Goal: Browse casually: Explore the website without a specific task or goal

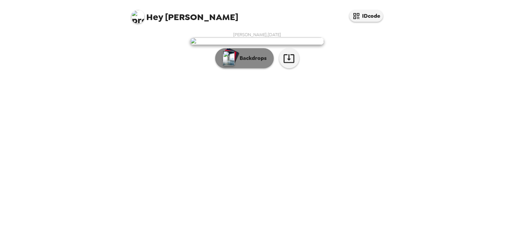
click at [257, 62] on p "Backdrops" at bounding box center [251, 58] width 30 height 8
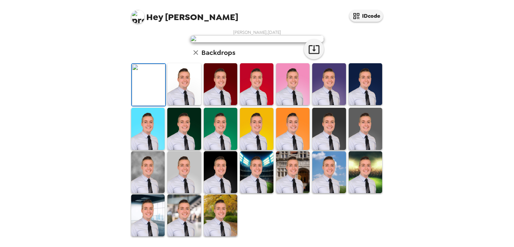
scroll to position [159, 0]
click at [180, 214] on img at bounding box center [183, 216] width 33 height 42
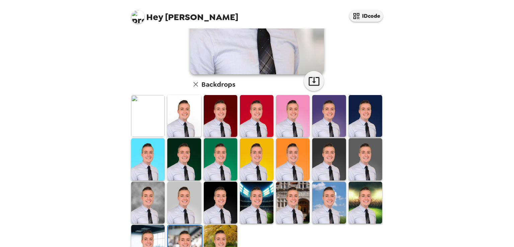
scroll to position [159, 0]
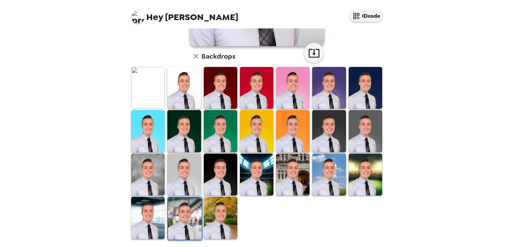
click at [140, 216] on img at bounding box center [147, 218] width 33 height 42
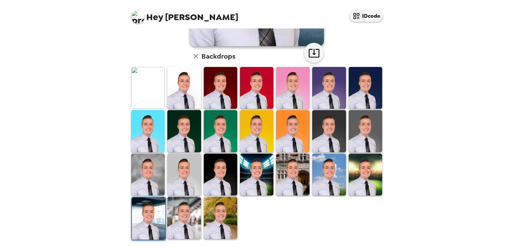
click at [188, 180] on img at bounding box center [183, 175] width 33 height 42
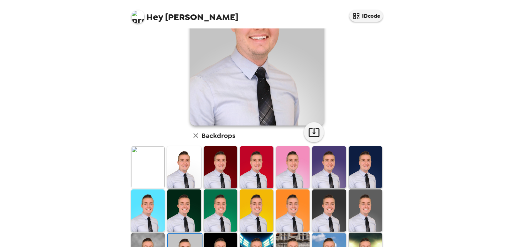
scroll to position [84, 0]
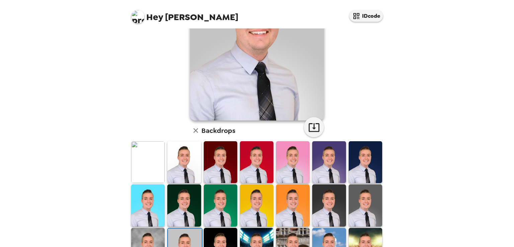
click at [151, 171] on img at bounding box center [147, 162] width 33 height 42
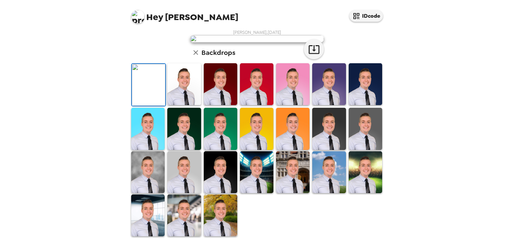
scroll to position [46, 0]
click at [351, 105] on img at bounding box center [365, 84] width 33 height 42
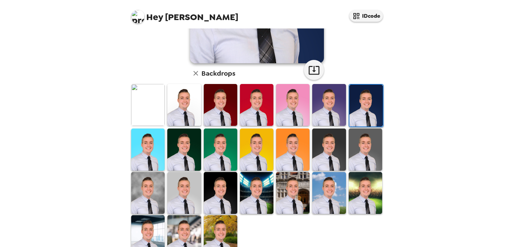
scroll to position [138, 0]
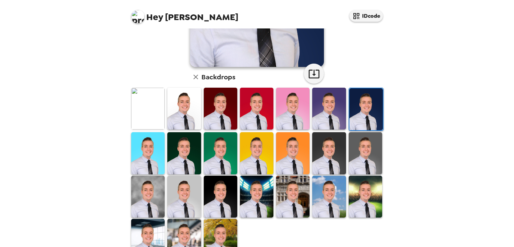
click at [359, 155] on img at bounding box center [365, 153] width 33 height 42
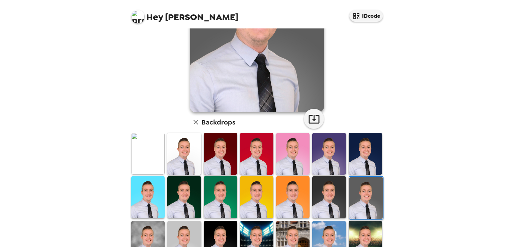
scroll to position [83, 0]
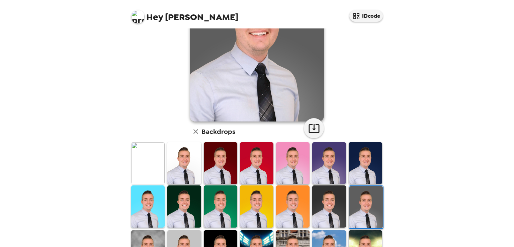
click at [147, 157] on img at bounding box center [147, 163] width 33 height 42
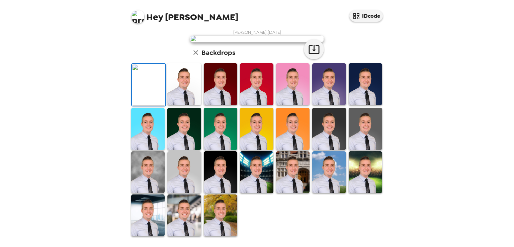
click at [184, 105] on img at bounding box center [183, 84] width 33 height 42
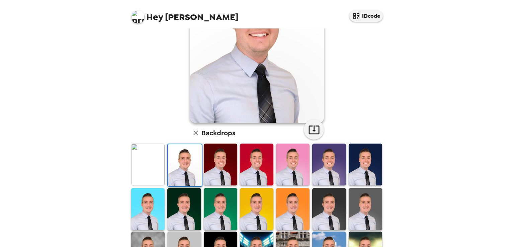
scroll to position [92, 0]
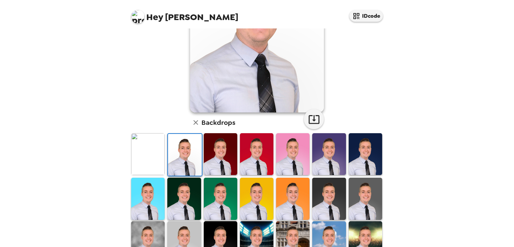
click at [146, 155] on img at bounding box center [147, 154] width 33 height 42
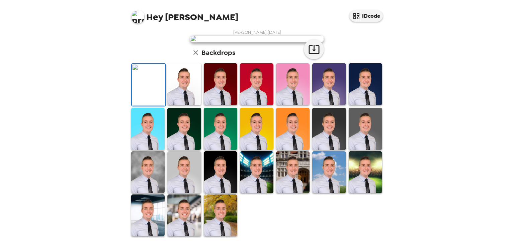
scroll to position [159, 0]
click at [214, 216] on img at bounding box center [220, 216] width 33 height 42
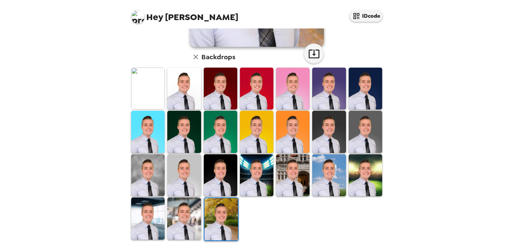
scroll to position [159, 0]
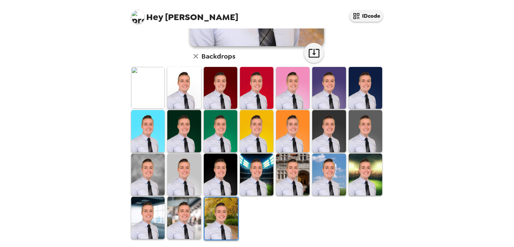
click at [189, 215] on img at bounding box center [183, 218] width 33 height 42
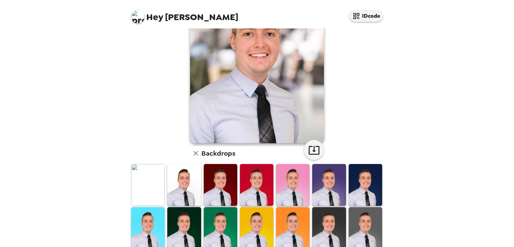
scroll to position [75, 0]
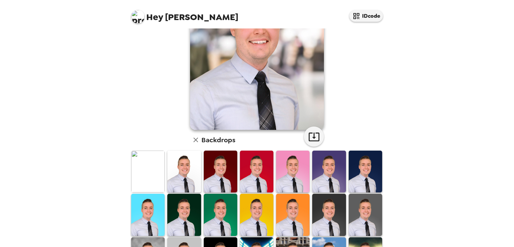
click at [153, 172] on img at bounding box center [147, 172] width 33 height 42
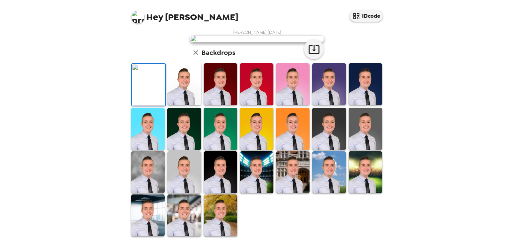
scroll to position [0, 0]
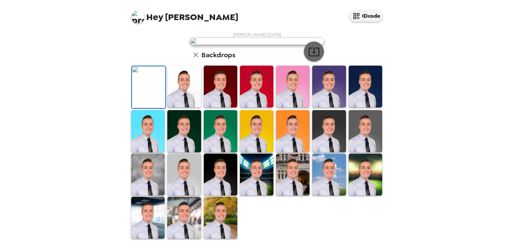
click at [319, 62] on button "button" at bounding box center [314, 52] width 20 height 20
